Goal: Task Accomplishment & Management: Use online tool/utility

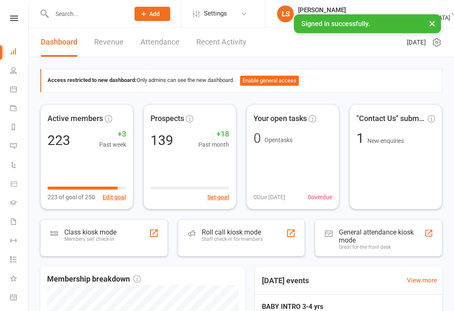
click at [229, 233] on div "Roll call kiosk mode" at bounding box center [232, 232] width 61 height 8
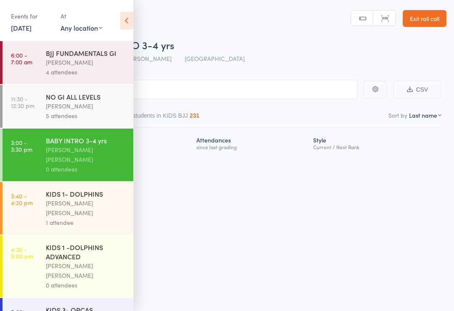
click at [38, 158] on link "3:00 - 3:30 pm BABY INTRO 3-4 yrs Miguel Alencar Flores Junior 0 attendees" at bounding box center [68, 155] width 131 height 53
click at [53, 94] on div "NO GI ALL LEVELS" at bounding box center [86, 96] width 80 height 9
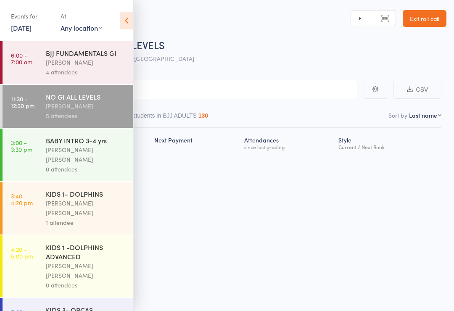
click at [43, 114] on link "11:30 - 12:30 pm NO GI ALL LEVELS Philipe Glazer 5 attendees" at bounding box center [68, 106] width 131 height 43
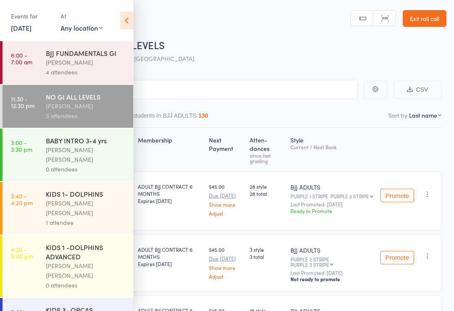
click at [130, 13] on icon at bounding box center [126, 21] width 13 height 18
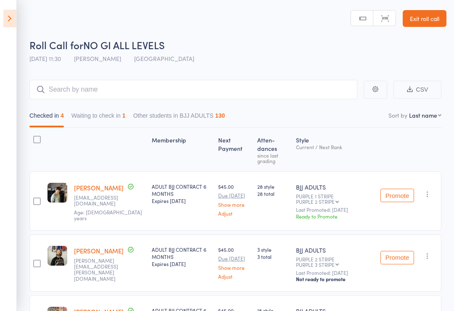
click at [23, 21] on header "Roll Call for NO GI ALL LEVELS 14 Oct 11:30 Philipe Glazer Gold Coast GYM Manua…" at bounding box center [227, 33] width 454 height 67
click at [6, 20] on icon at bounding box center [9, 19] width 13 height 18
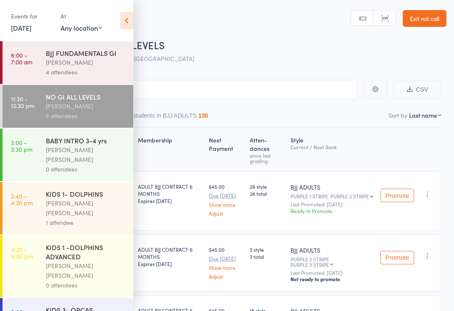
click at [38, 153] on link "3:00 - 3:30 pm BABY INTRO 3-4 yrs Miguel Alencar Flores Junior 0 attendees" at bounding box center [68, 155] width 131 height 53
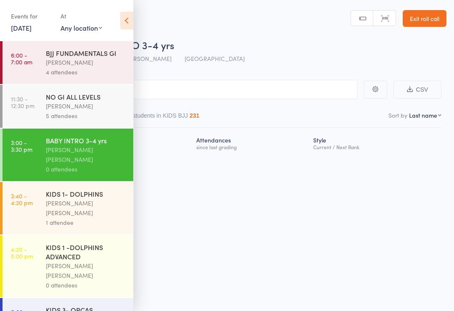
scroll to position [6, 0]
click at [188, 84] on input "search" at bounding box center [185, 88] width 345 height 19
click at [125, 19] on icon at bounding box center [126, 21] width 13 height 18
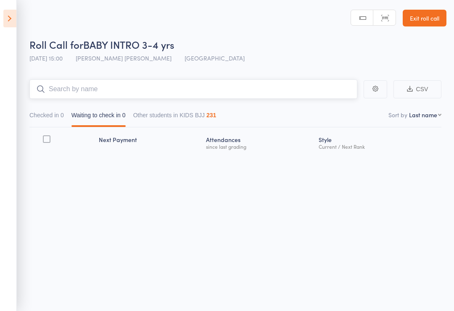
click at [74, 82] on input "search" at bounding box center [193, 88] width 328 height 19
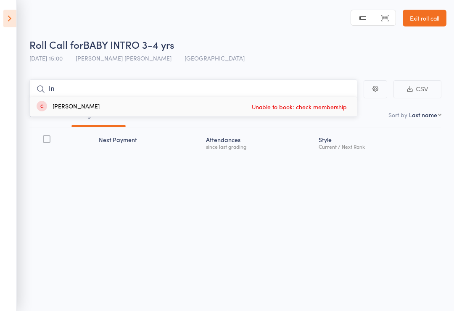
type input "I"
type input "Dodd"
click at [93, 97] on div "Henry Dodd Drop in" at bounding box center [193, 106] width 327 height 19
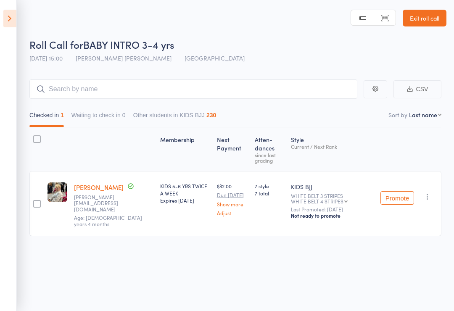
click at [5, 16] on icon at bounding box center [9, 19] width 13 height 18
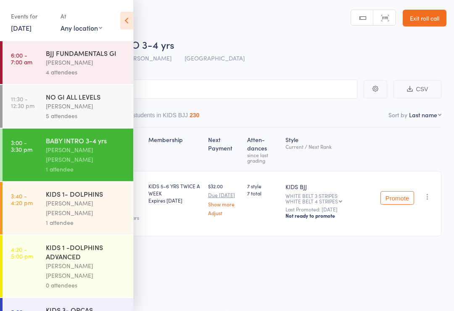
click at [50, 201] on div "Miguel Alencar Flores Junior" at bounding box center [86, 208] width 80 height 19
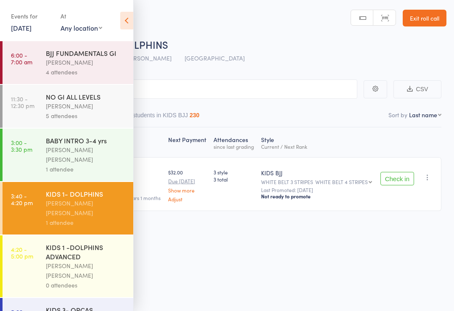
click at [221, 245] on div "Roll Call for KIDS 1- DOLPHINS 14 Oct 15:40 Miguel Alencar Flores Junior Gold C…" at bounding box center [227, 155] width 454 height 311
click at [170, 81] on input "search" at bounding box center [185, 88] width 345 height 19
click at [123, 17] on icon at bounding box center [126, 21] width 13 height 18
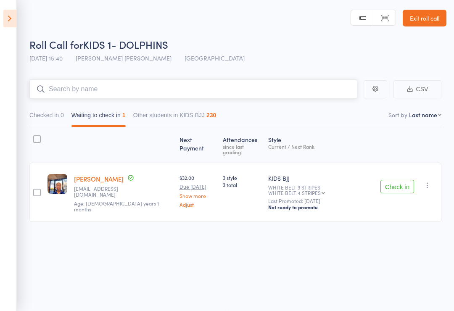
click at [95, 87] on input "search" at bounding box center [193, 88] width 328 height 19
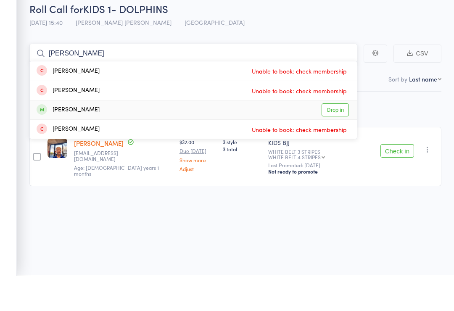
type input "Finn"
click at [90, 136] on div "Finn Stevens Drop in" at bounding box center [193, 145] width 327 height 19
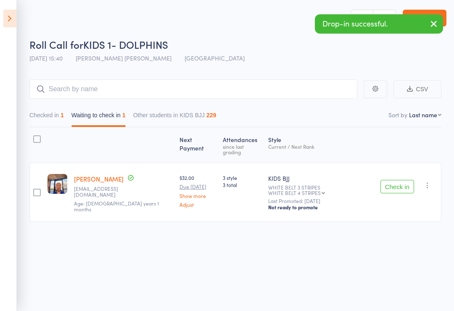
click at [382, 180] on button "Check in" at bounding box center [398, 186] width 34 height 13
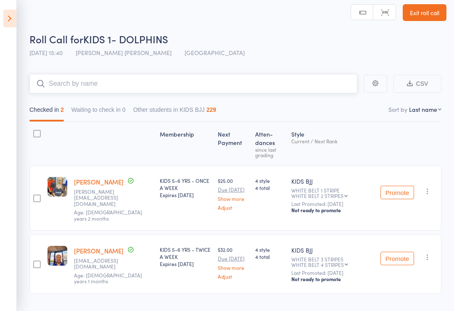
click at [119, 75] on input "search" at bounding box center [193, 83] width 328 height 19
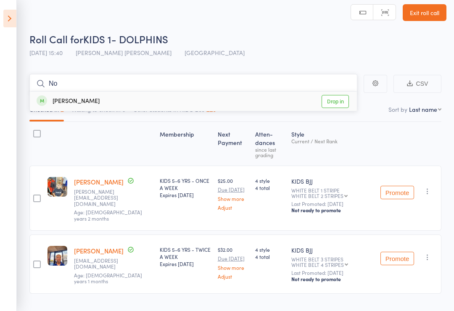
type input "N"
type input "No"
click at [333, 108] on link "Drop in" at bounding box center [335, 101] width 27 height 13
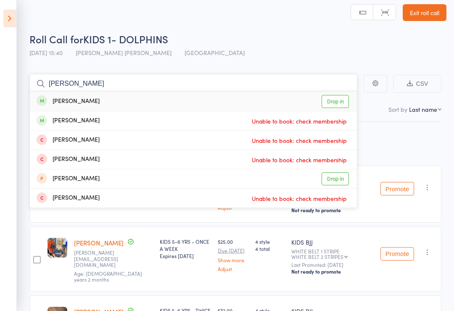
type input "Alf"
click at [83, 103] on div "Alfie Van Dyck" at bounding box center [68, 102] width 63 height 10
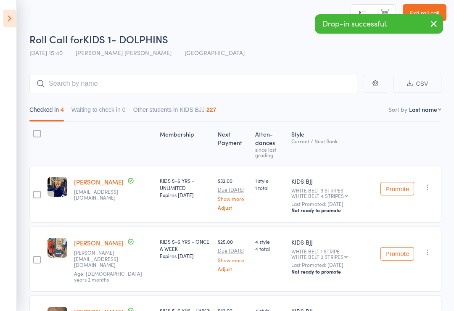
click at [403, 31] on div "Drop-in successful." at bounding box center [379, 23] width 128 height 19
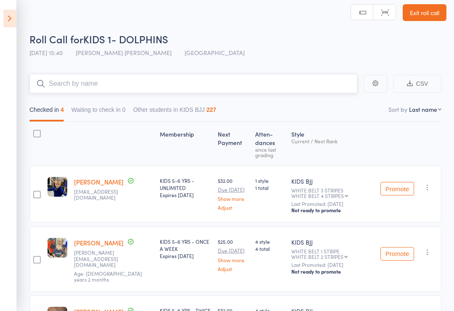
click at [48, 84] on input "search" at bounding box center [193, 83] width 328 height 19
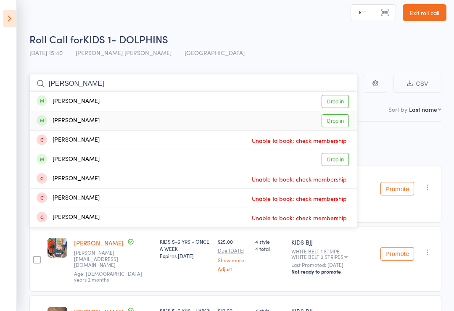
type input "Sonny"
click at [109, 127] on div "Sonny Bailey Drop in" at bounding box center [193, 120] width 327 height 19
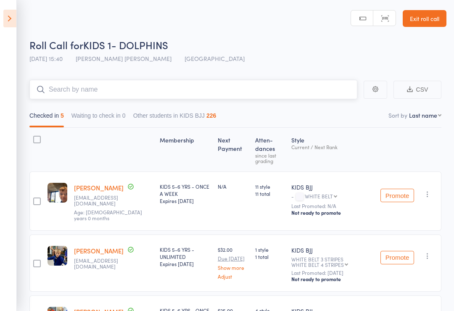
click at [209, 97] on input "search" at bounding box center [193, 89] width 328 height 19
click at [308, 183] on div "KIDS BJJ" at bounding box center [332, 187] width 82 height 8
click at [146, 90] on input "M" at bounding box center [193, 89] width 328 height 19
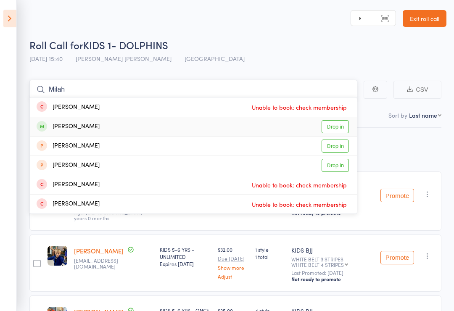
type input "Milah"
click at [340, 122] on link "Drop in" at bounding box center [335, 126] width 27 height 13
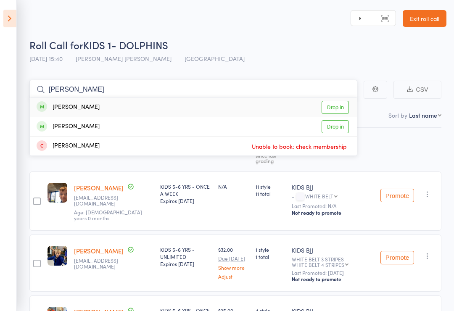
type input "Luna"
click at [113, 106] on div "luna rae Drop in" at bounding box center [193, 107] width 327 height 19
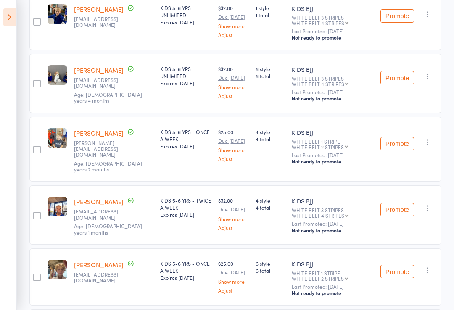
scroll to position [240, 0]
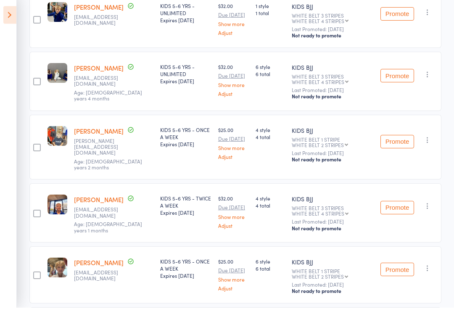
click at [38, 82] on div at bounding box center [37, 86] width 8 height 8
click at [35, 83] on input "checkbox" at bounding box center [35, 83] width 0 height 0
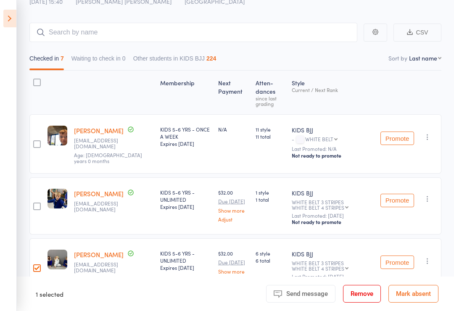
scroll to position [0, 0]
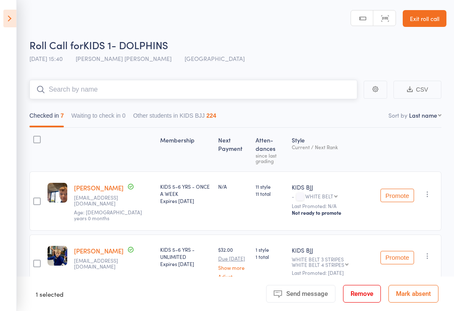
click at [87, 82] on input "search" at bounding box center [193, 89] width 328 height 19
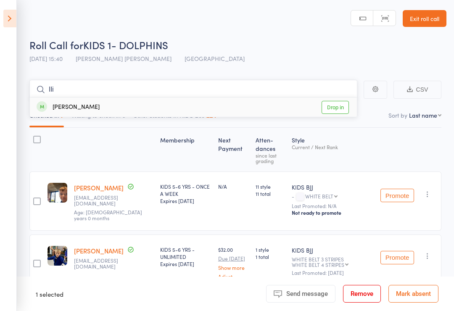
type input "Ili"
click at [73, 101] on div "Ilijaz Dimitrioski Drop in" at bounding box center [193, 107] width 327 height 19
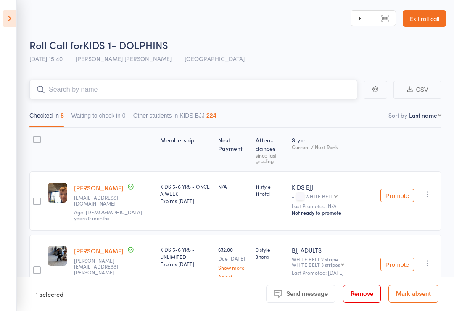
click at [40, 85] on input "search" at bounding box center [193, 89] width 328 height 19
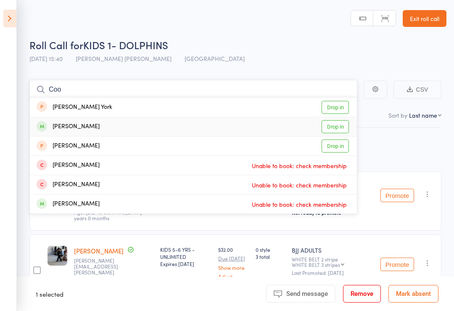
type input "Coo"
click at [43, 124] on span at bounding box center [42, 126] width 11 height 11
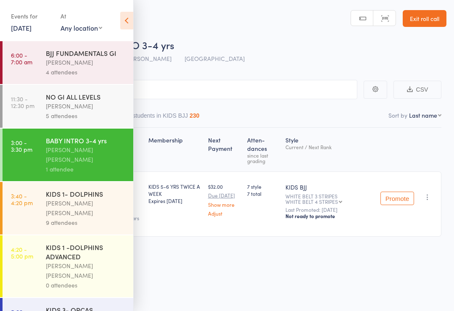
click at [122, 16] on icon at bounding box center [126, 21] width 13 height 18
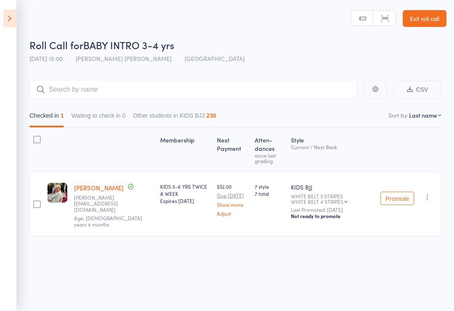
click at [124, 15] on header "Roll Call for BABY INTRO 3-4 yrs 14 Oct 15:00 Miguel Alencar Flores Junior Gold…" at bounding box center [227, 33] width 454 height 67
click at [6, 20] on icon at bounding box center [9, 19] width 13 height 18
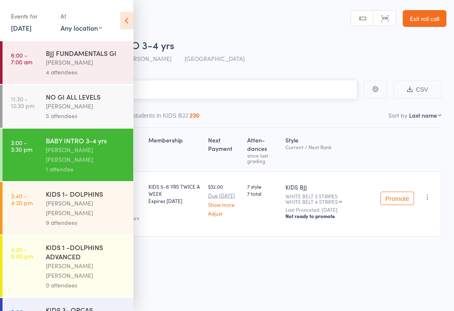
click at [197, 89] on input "search" at bounding box center [185, 89] width 345 height 19
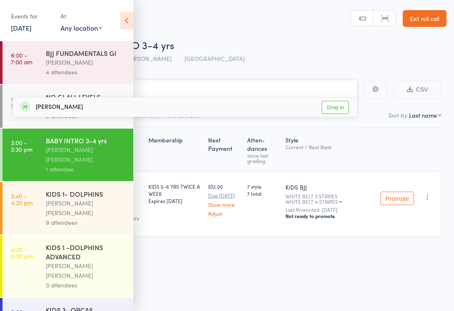
type input "Apar"
click at [66, 106] on div "Apari Kocho" at bounding box center [51, 108] width 63 height 10
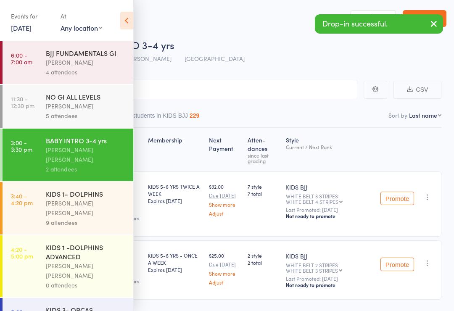
click at [159, 261] on div "KIDS 5-6 YRS - ONCE A WEEK Expires Feb 10, 2028" at bounding box center [175, 270] width 61 height 59
click at [120, 20] on icon at bounding box center [126, 21] width 13 height 18
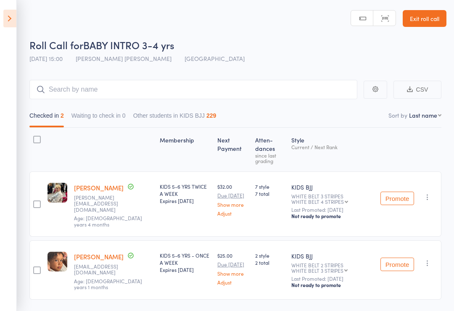
click at [35, 267] on div at bounding box center [37, 271] width 8 height 8
click at [35, 268] on input "checkbox" at bounding box center [35, 268] width 0 height 0
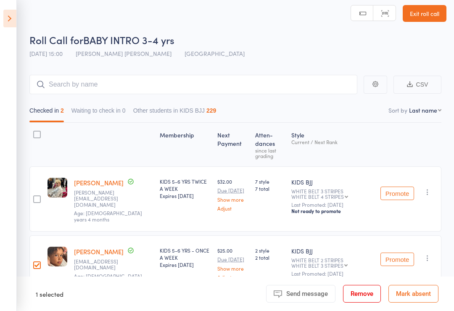
scroll to position [11, 0]
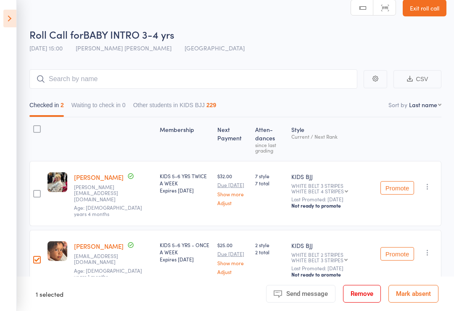
click at [160, 242] on div "KIDS 5-6 YRS - ONCE A WEEK Expires Feb 10, 2028" at bounding box center [185, 251] width 51 height 21
click at [429, 249] on icon "button" at bounding box center [428, 253] width 8 height 8
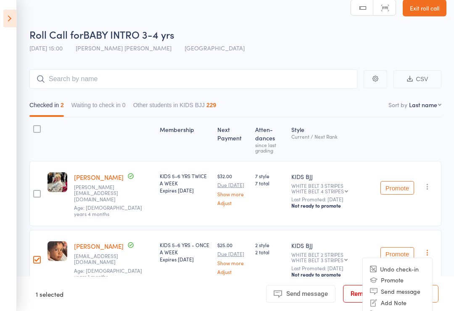
click at [424, 248] on button "button" at bounding box center [428, 253] width 10 height 10
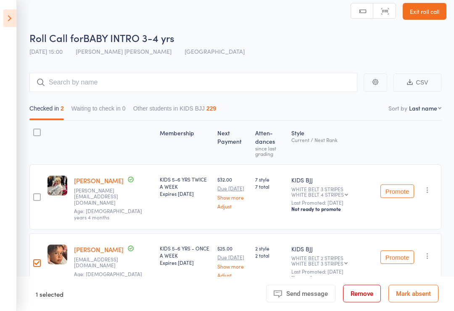
scroll to position [0, 0]
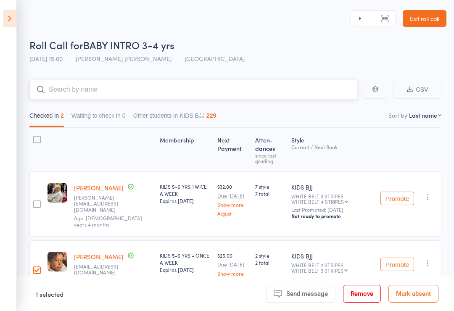
click at [191, 95] on input "search" at bounding box center [193, 89] width 328 height 19
click at [265, 51] on div "Roll Call for BABY INTRO 3-4 yrs" at bounding box center [237, 45] width 417 height 14
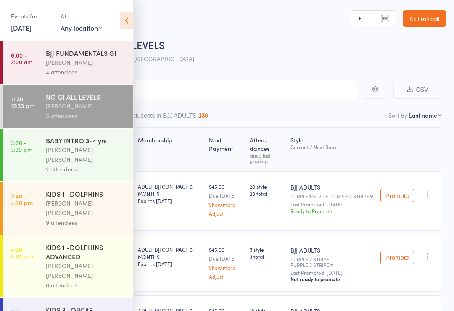
click at [88, 199] on div "Miguel Alencar Flores Junior" at bounding box center [86, 208] width 80 height 19
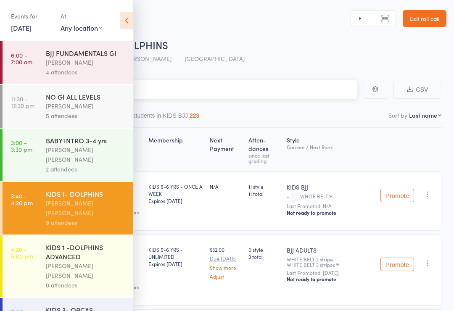
click at [244, 81] on input "search" at bounding box center [185, 89] width 345 height 19
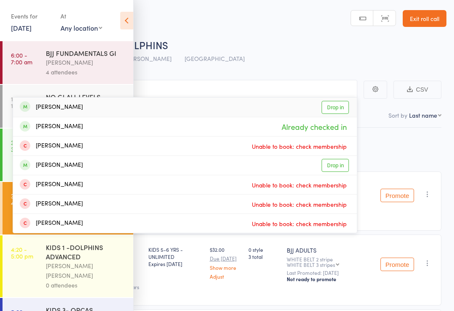
click at [127, 24] on icon at bounding box center [126, 21] width 13 height 18
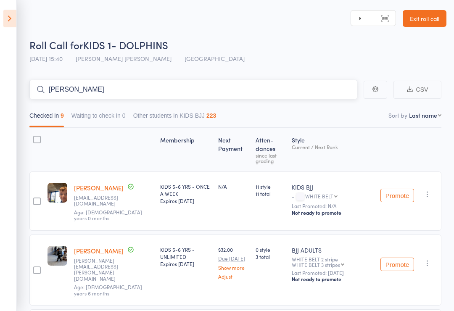
click at [235, 94] on input "Sonny" at bounding box center [193, 89] width 328 height 19
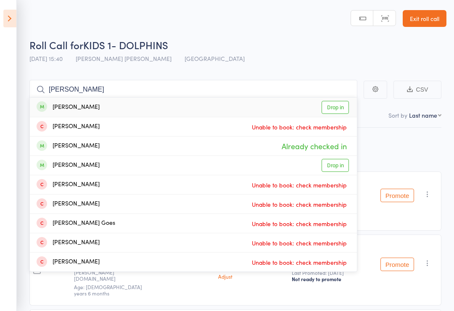
click at [323, 47] on div "Roll Call for KIDS 1- DOLPHINS" at bounding box center [237, 45] width 417 height 14
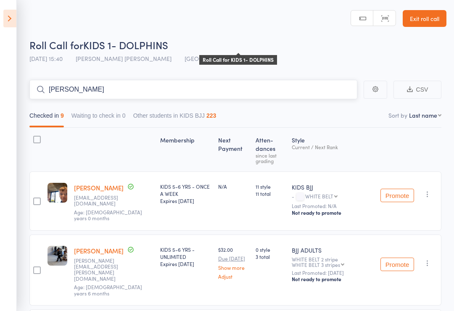
click at [154, 96] on input "Sonny jones" at bounding box center [193, 89] width 328 height 19
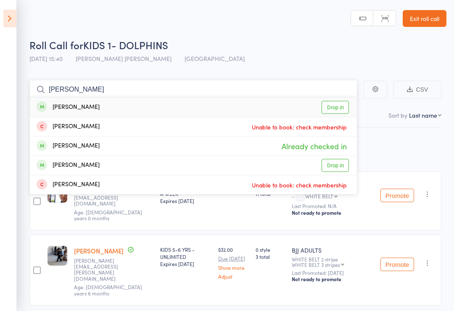
type input "Sonnyy"
click at [336, 105] on link "Drop in" at bounding box center [335, 107] width 27 height 13
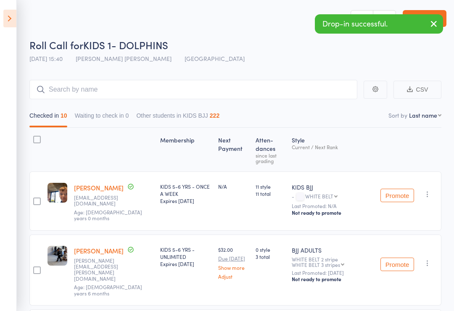
click at [285, 56] on div "Roll Call for KIDS 1- DOLPHINS 14 Oct 15:40 Miguel Alencar Flores Junior Gold C…" at bounding box center [237, 52] width 417 height 29
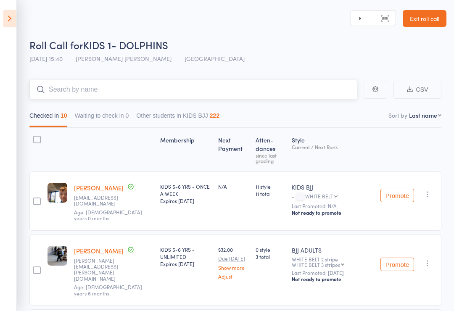
click at [222, 97] on input "search" at bounding box center [193, 89] width 328 height 19
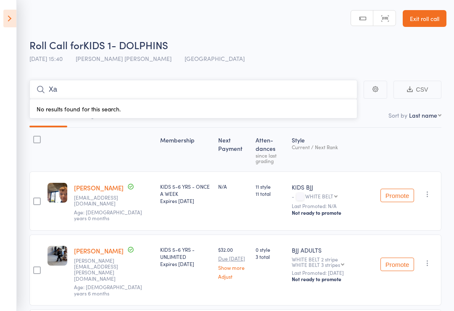
type input "Xa"
click at [14, 17] on icon at bounding box center [9, 19] width 13 height 18
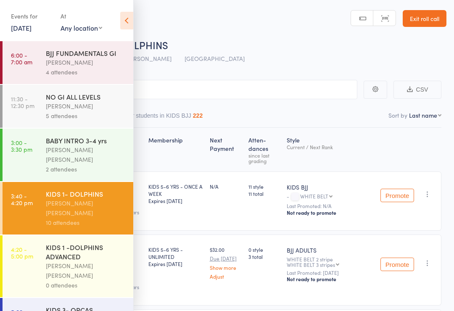
click at [90, 243] on div "KIDS 1 -DOLPHINS ADVANCED" at bounding box center [86, 252] width 80 height 19
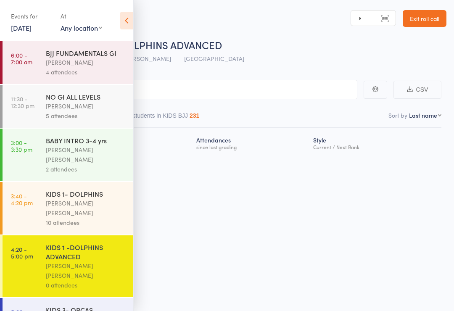
click at [235, 94] on input "search" at bounding box center [185, 89] width 345 height 19
click at [129, 22] on icon at bounding box center [126, 21] width 13 height 18
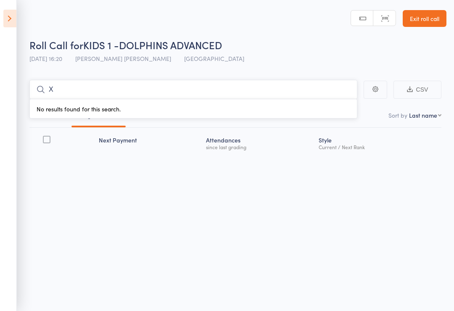
click at [189, 85] on input "X" at bounding box center [193, 89] width 328 height 19
click at [99, 90] on input "X" at bounding box center [193, 89] width 328 height 19
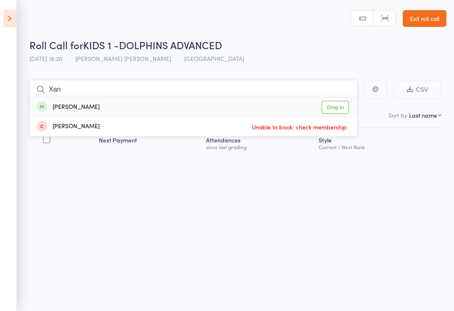
type input "Xan"
click at [180, 103] on div "Xander Lipinski Drop in" at bounding box center [193, 107] width 327 height 19
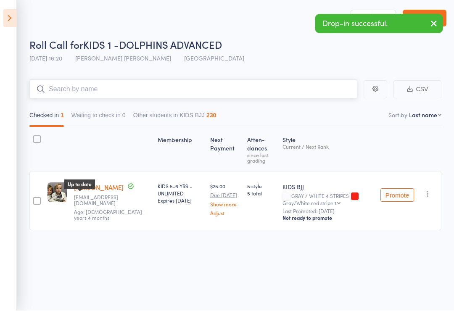
scroll to position [0, 0]
click at [127, 192] on span at bounding box center [131, 187] width 8 height 9
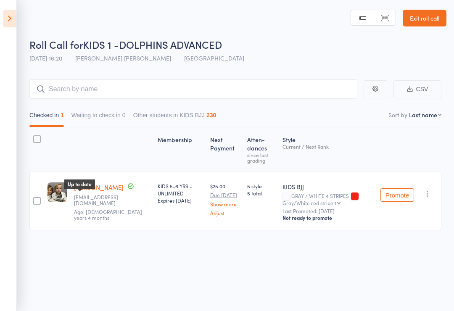
click at [40, 198] on div at bounding box center [36, 200] width 15 height 59
click at [40, 203] on div at bounding box center [37, 201] width 8 height 8
click at [35, 199] on input "checkbox" at bounding box center [35, 199] width 0 height 0
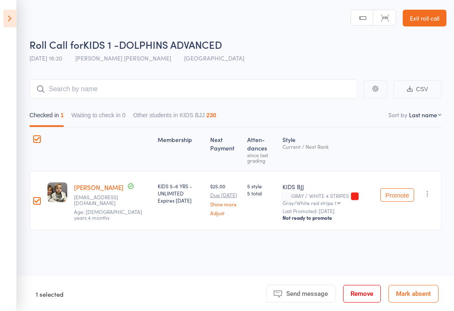
click at [41, 199] on div at bounding box center [36, 200] width 15 height 59
click at [40, 201] on div at bounding box center [37, 201] width 8 height 8
click at [35, 199] on input "checkbox" at bounding box center [35, 199] width 0 height 0
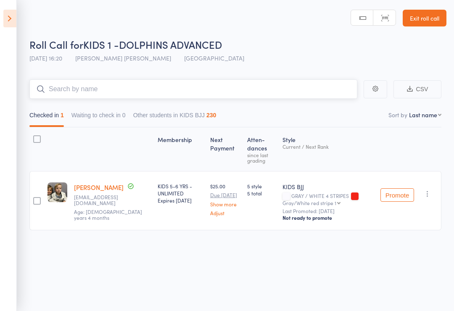
click at [144, 86] on input "search" at bounding box center [193, 88] width 328 height 19
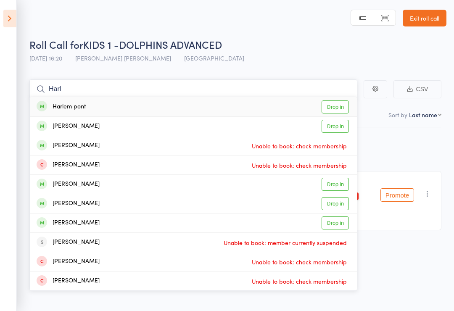
type input "Harl"
click at [98, 109] on div "Harlem pont Drop in" at bounding box center [193, 106] width 327 height 19
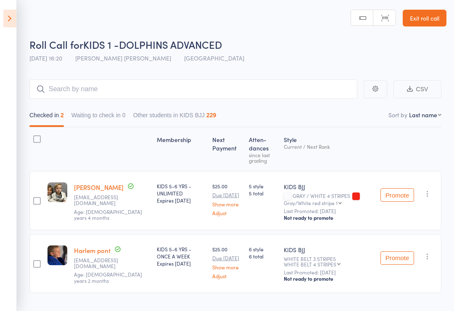
scroll to position [20, 0]
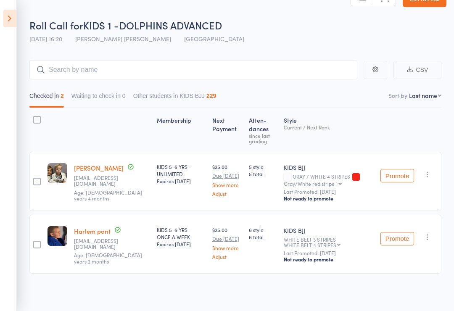
click at [8, 12] on icon at bounding box center [9, 19] width 13 height 18
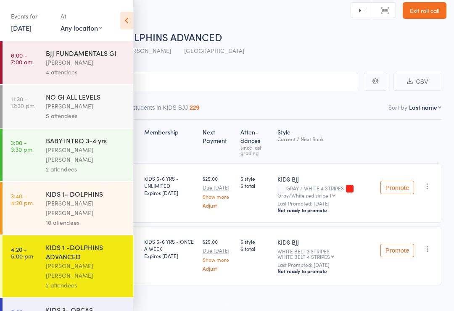
click at [45, 196] on link "3:40 - 4:20 pm KIDS 1- DOLPHINS Miguel Alencar Flores Junior 10 attendees" at bounding box center [68, 208] width 131 height 53
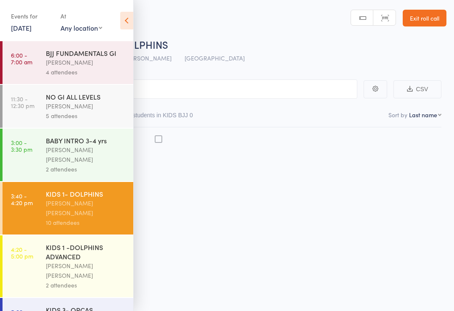
scroll to position [6, 0]
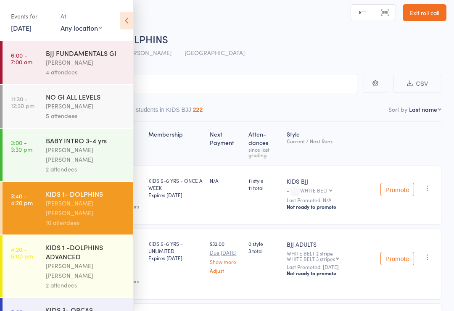
click at [127, 18] on icon at bounding box center [126, 21] width 13 height 18
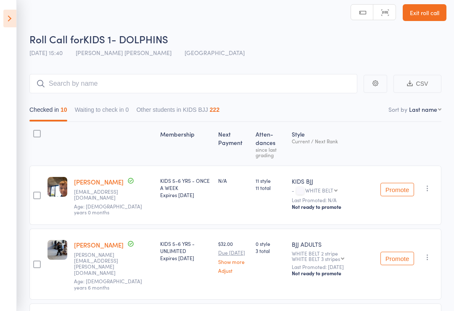
click at [404, 183] on button "Promote" at bounding box center [398, 189] width 34 height 13
click at [387, 183] on button "Promote" at bounding box center [398, 189] width 34 height 13
click at [399, 183] on button "Promote" at bounding box center [398, 189] width 34 height 13
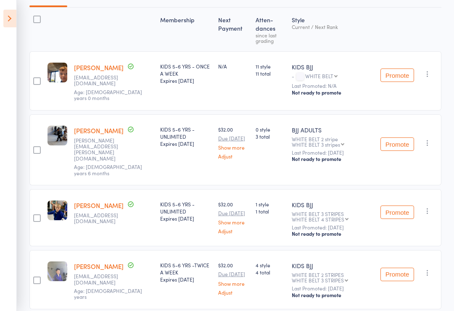
scroll to position [120, 0]
click at [402, 69] on button "Promote" at bounding box center [398, 75] width 34 height 13
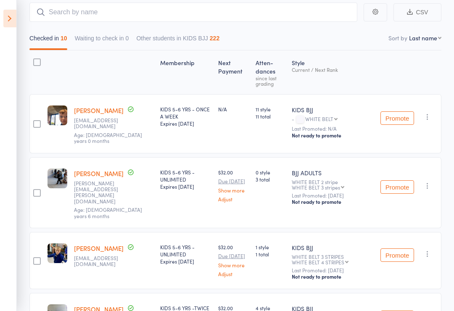
scroll to position [0, 0]
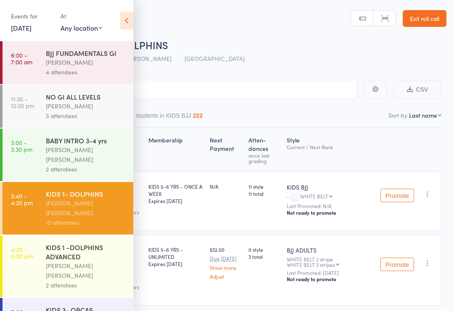
click at [124, 17] on icon at bounding box center [126, 21] width 13 height 18
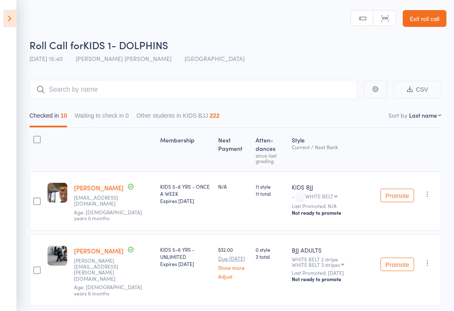
click at [395, 189] on button "Promote" at bounding box center [398, 195] width 34 height 13
click at [68, 84] on input "search" at bounding box center [193, 89] width 328 height 19
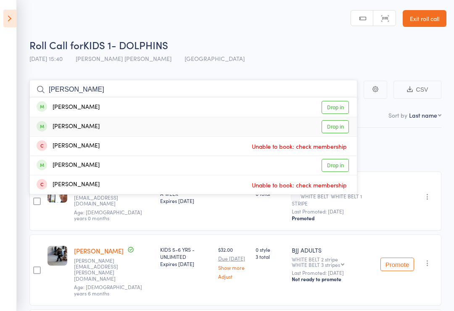
type input "Hendrix"
click at [336, 127] on link "Drop in" at bounding box center [335, 126] width 27 height 13
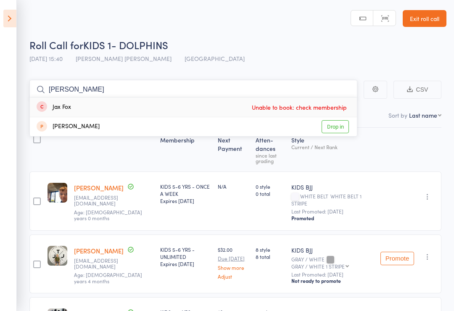
type input "J"
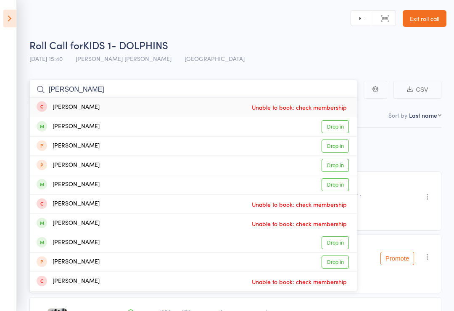
type input "Jacob"
click at [140, 126] on div "Jacob Joncheff Drop in" at bounding box center [193, 126] width 327 height 19
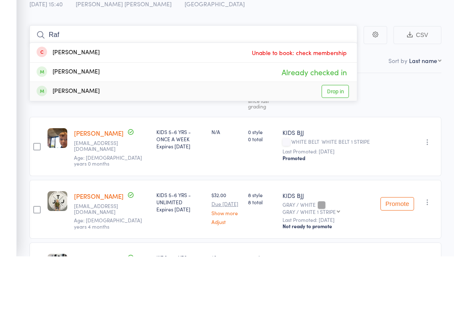
type input "Raf"
click at [335, 140] on link "Drop in" at bounding box center [335, 146] width 27 height 13
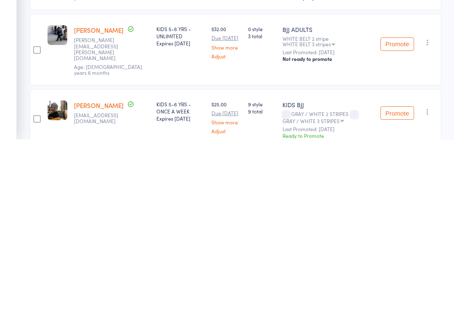
scroll to position [117, 0]
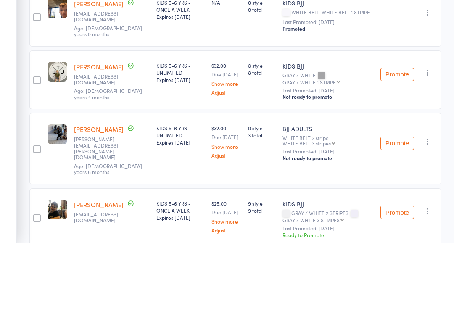
click at [402, 135] on button "Promote" at bounding box center [398, 141] width 34 height 13
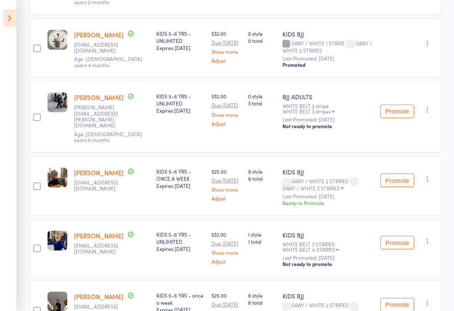
scroll to position [216, 0]
click at [396, 174] on button "Promote" at bounding box center [398, 180] width 34 height 13
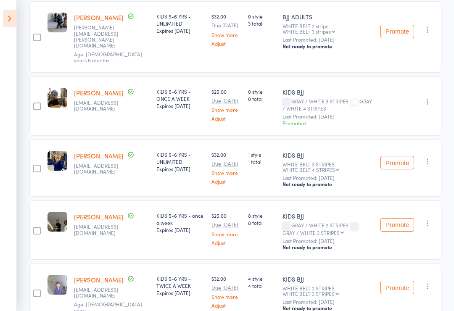
scroll to position [298, 0]
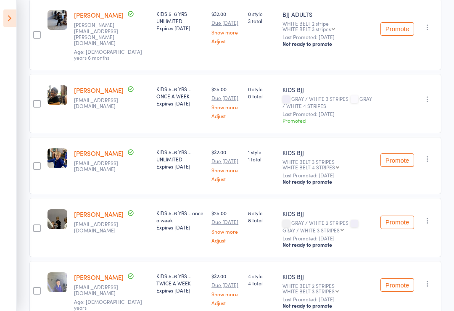
click at [395, 216] on button "Promote" at bounding box center [398, 222] width 34 height 13
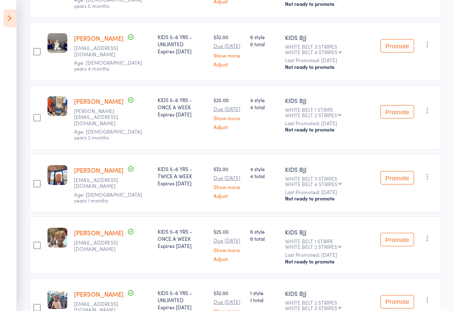
scroll to position [684, 0]
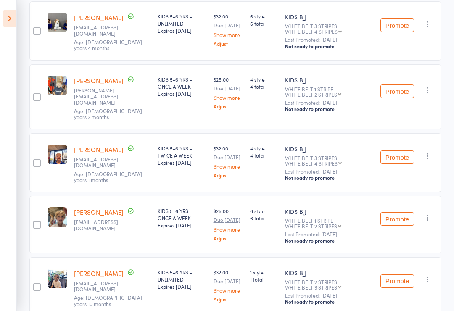
click at [9, 19] on icon at bounding box center [9, 19] width 13 height 18
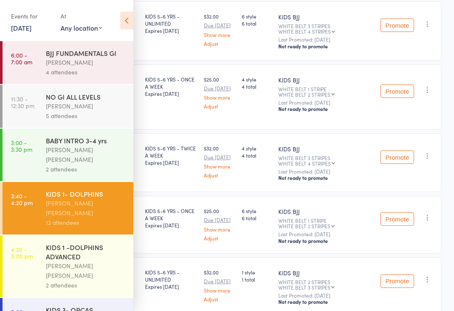
scroll to position [650, 0]
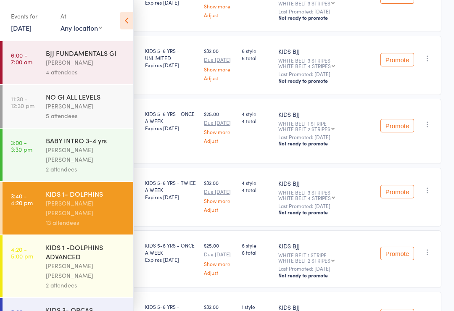
click at [47, 261] on div "Miguel Alencar Flores Junior" at bounding box center [86, 270] width 80 height 19
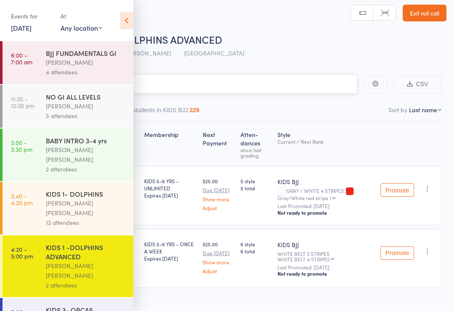
scroll to position [6, 0]
click at [130, 22] on icon at bounding box center [126, 21] width 13 height 18
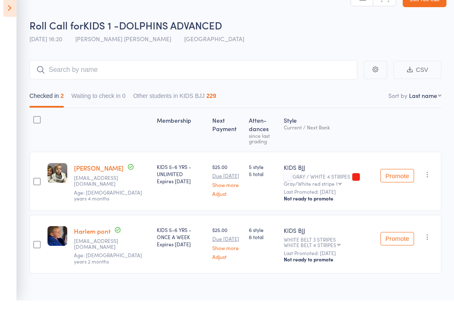
scroll to position [7, 0]
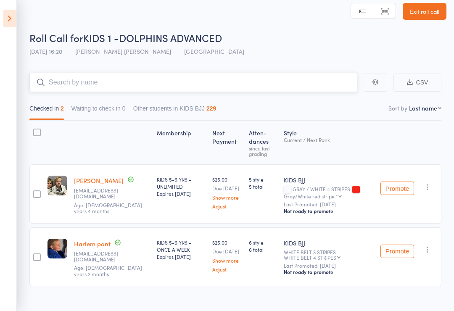
click at [67, 75] on input "search" at bounding box center [193, 82] width 328 height 19
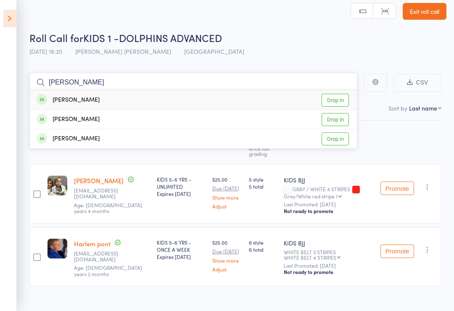
type input "Ray"
click at [335, 101] on link "Drop in" at bounding box center [335, 100] width 27 height 13
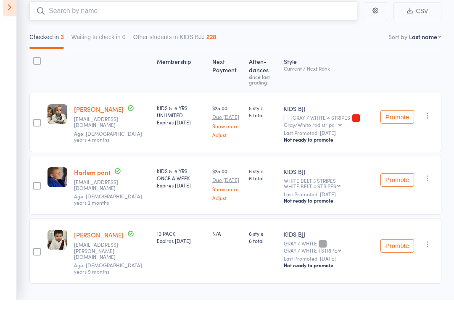
scroll to position [53, 0]
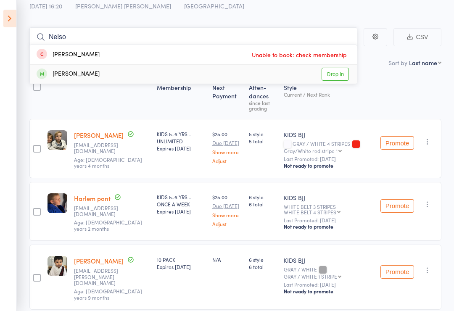
type input "Nelso"
click at [334, 74] on link "Drop in" at bounding box center [335, 74] width 27 height 13
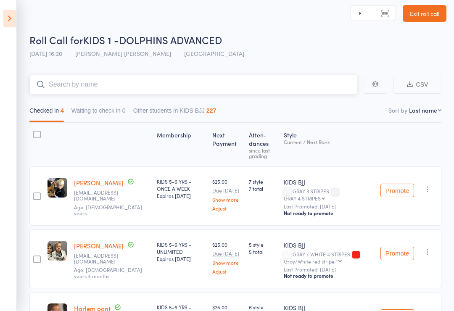
scroll to position [0, 0]
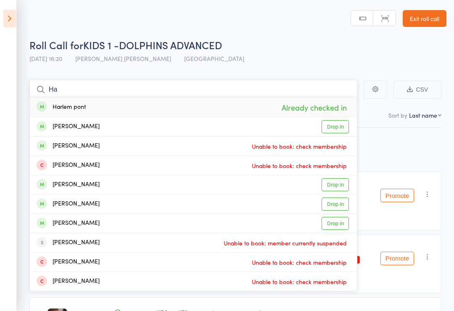
type input "H"
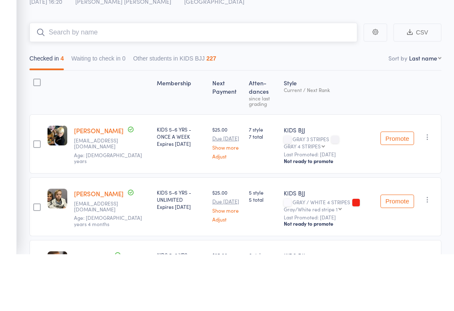
type input "R"
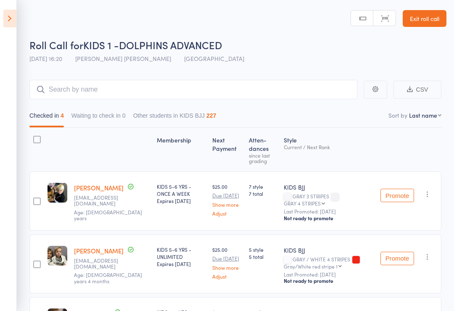
click at [5, 17] on icon at bounding box center [9, 19] width 13 height 18
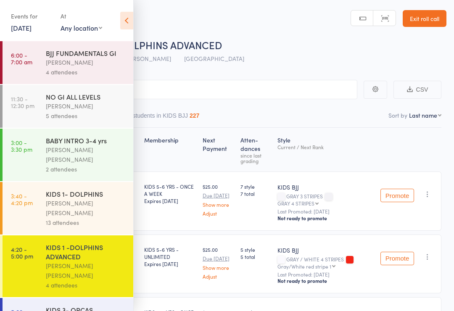
click at [53, 199] on div "Miguel Alencar Flores Junior" at bounding box center [86, 208] width 80 height 19
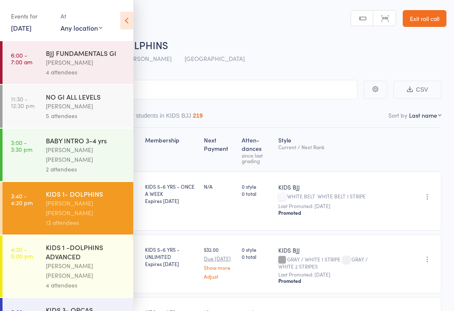
click at [120, 23] on icon at bounding box center [126, 21] width 13 height 18
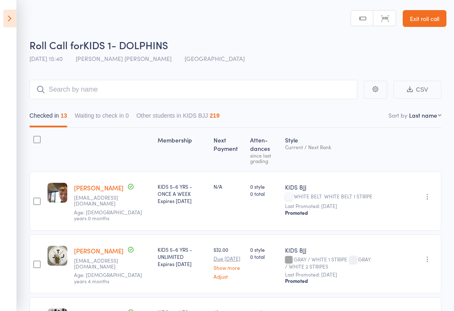
click at [5, 19] on icon at bounding box center [9, 19] width 13 height 18
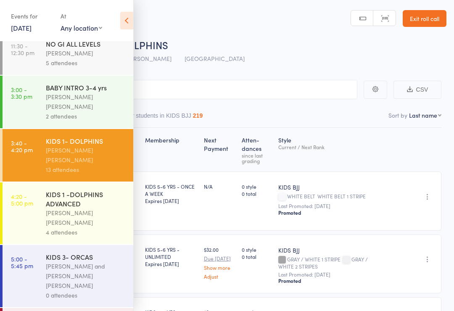
scroll to position [53, 0]
click at [85, 261] on div "Philipe Glazer and Miguel Alencar Flores Junior" at bounding box center [86, 275] width 80 height 29
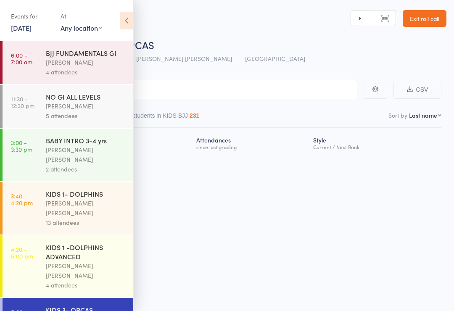
scroll to position [6, 0]
click at [127, 29] on icon at bounding box center [126, 21] width 13 height 18
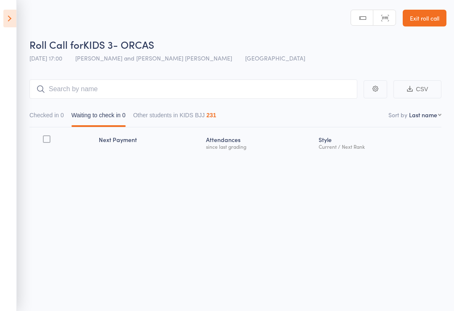
click at [7, 17] on icon at bounding box center [9, 19] width 13 height 18
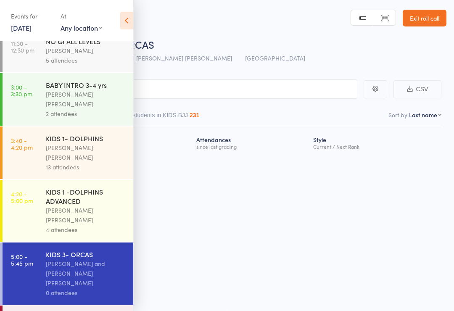
scroll to position [56, 0]
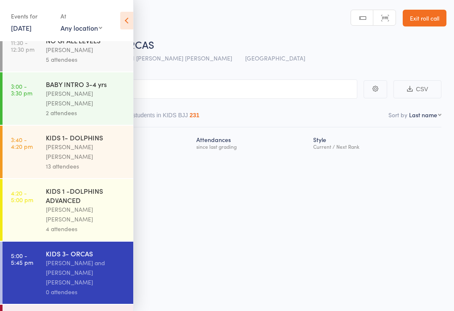
click at [124, 24] on icon at bounding box center [126, 21] width 13 height 18
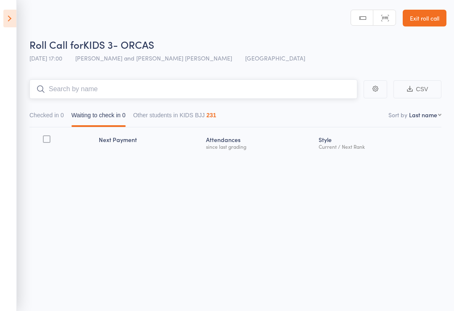
click at [179, 87] on input "search" at bounding box center [193, 88] width 328 height 19
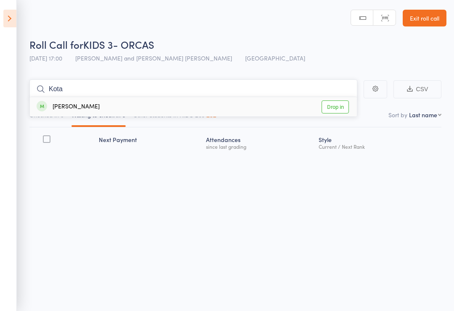
type input "Kota"
click at [150, 101] on div "Kota Riordan Drop in" at bounding box center [193, 106] width 327 height 19
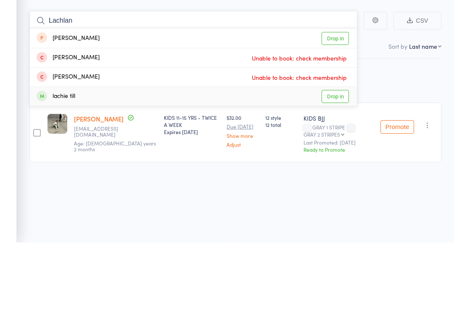
type input "Lachlan"
click at [332, 159] on link "Drop in" at bounding box center [335, 165] width 27 height 13
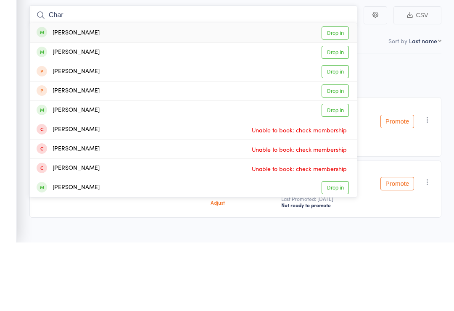
type input "Char"
click at [345, 95] on link "Drop in" at bounding box center [335, 101] width 27 height 13
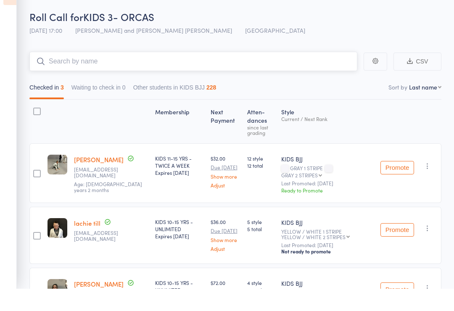
scroll to position [0, 0]
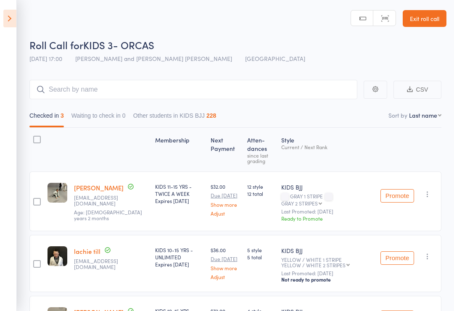
click at [2, 21] on aside "Events for 14 Oct, 2025 14 Oct, 2025 October 2025 Sun Mon Tue Wed Thu Fri Sat 4…" at bounding box center [8, 155] width 17 height 311
click at [5, 18] on icon at bounding box center [9, 19] width 13 height 18
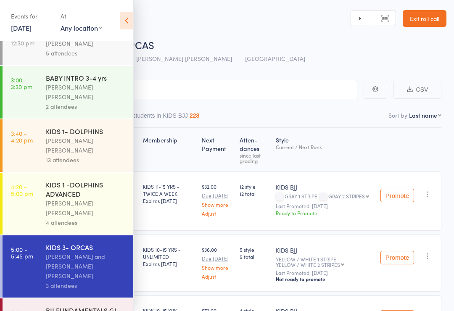
scroll to position [62, 0]
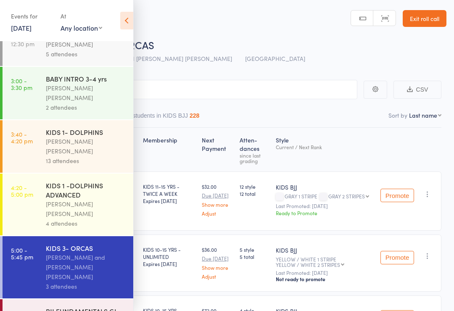
click at [88, 253] on div "Philipe Glazer and Miguel Alencar Flores Junior" at bounding box center [86, 267] width 80 height 29
click at [130, 20] on icon at bounding box center [126, 21] width 13 height 18
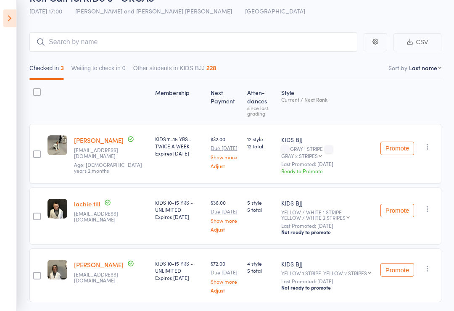
scroll to position [48, 0]
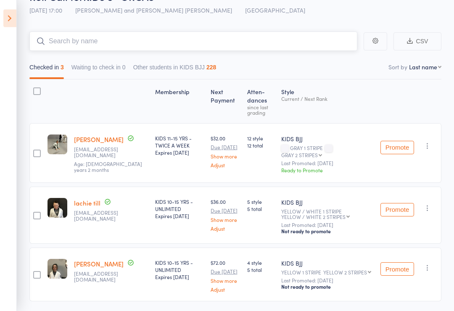
click at [177, 42] on input "search" at bounding box center [193, 41] width 328 height 19
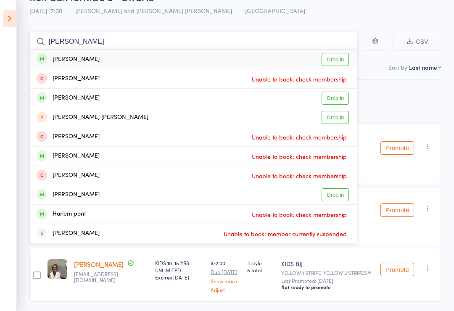
type input "Harper"
click at [331, 56] on link "Drop in" at bounding box center [335, 59] width 27 height 13
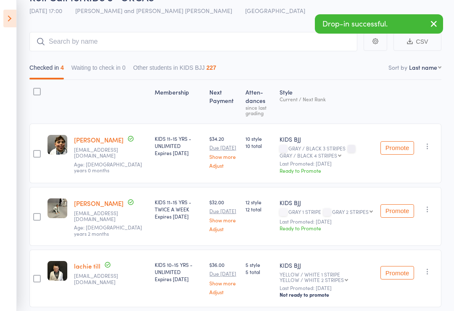
click at [315, 111] on div "Style Current / Next Rank" at bounding box center [326, 102] width 101 height 36
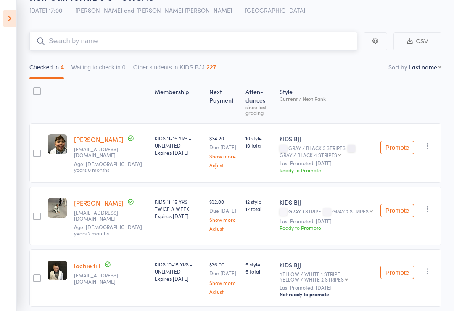
click at [129, 32] on input "search" at bounding box center [193, 41] width 328 height 19
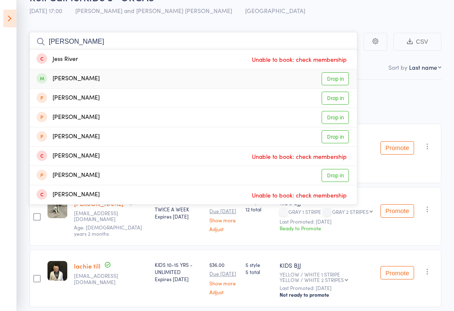
type input "Jess"
click at [334, 72] on link "Drop in" at bounding box center [335, 78] width 27 height 13
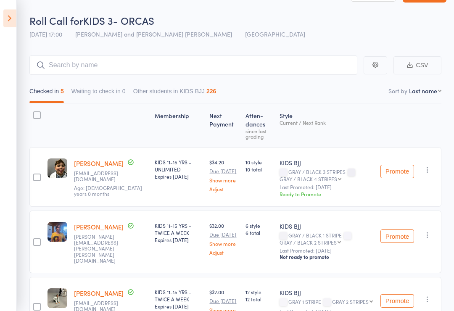
scroll to position [0, 0]
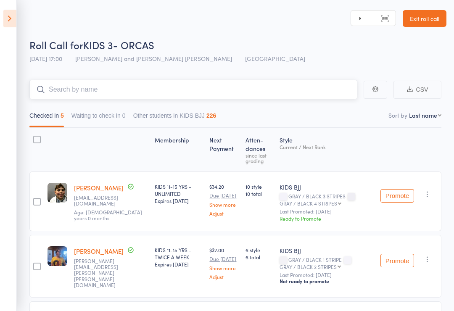
click at [62, 86] on input "search" at bounding box center [193, 89] width 328 height 19
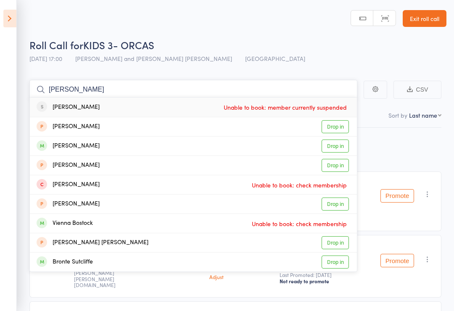
type input "Brock"
click at [65, 113] on div "brock Harvey Unable to book: member currently suspended" at bounding box center [193, 107] width 327 height 19
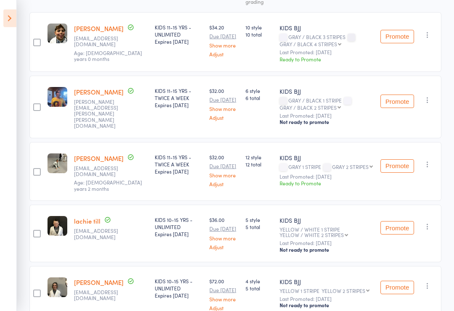
scroll to position [160, 0]
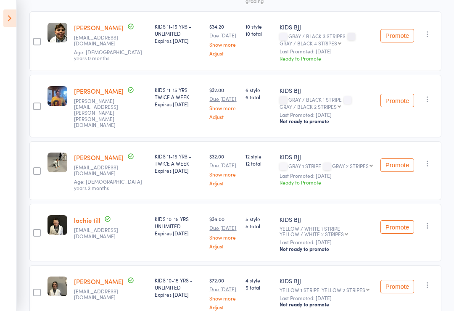
click at [400, 159] on button "Promote" at bounding box center [398, 165] width 34 height 13
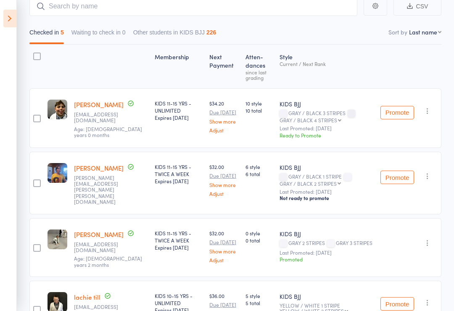
scroll to position [82, 0]
click at [400, 110] on button "Promote" at bounding box center [398, 113] width 34 height 13
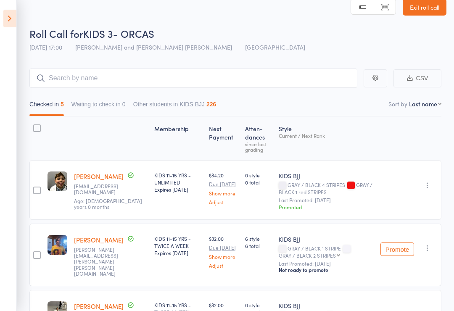
scroll to position [0, 0]
